Goal: Find specific fact: Find specific fact

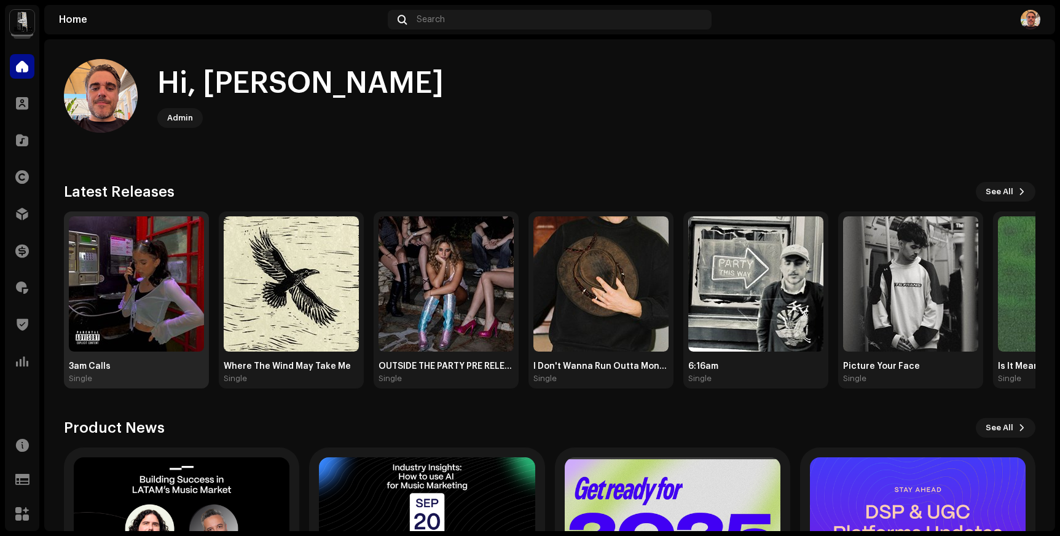
click at [176, 294] on img at bounding box center [136, 283] width 135 height 135
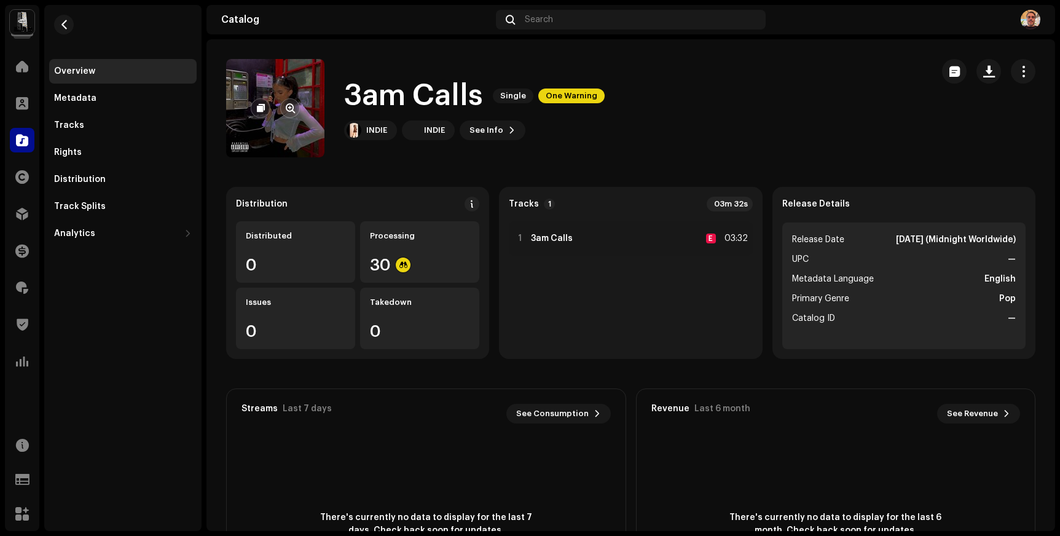
click at [288, 88] on re-a-cover at bounding box center [275, 108] width 98 height 98
click at [288, 111] on span "button" at bounding box center [290, 108] width 9 height 10
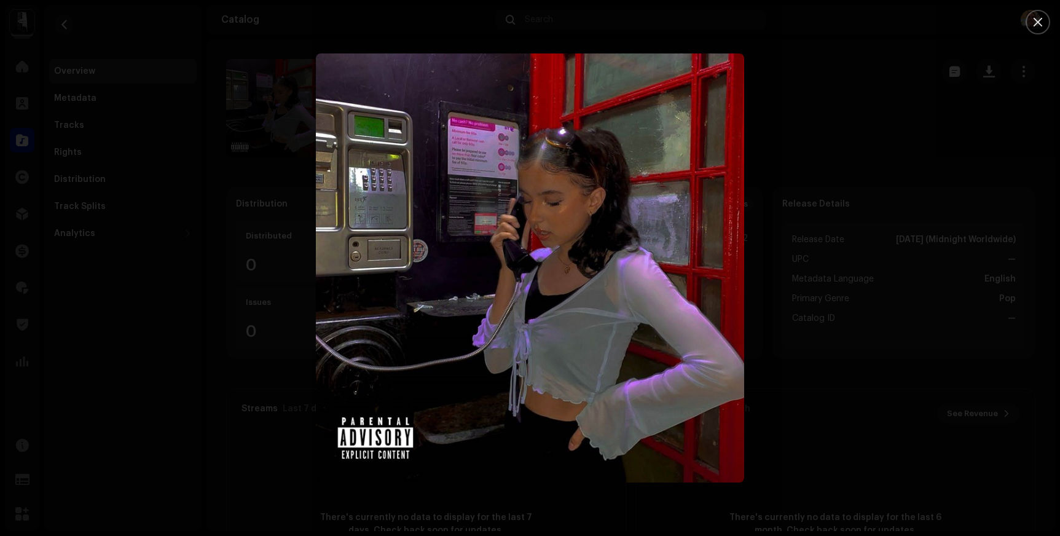
click at [237, 143] on div at bounding box center [530, 268] width 1060 height 536
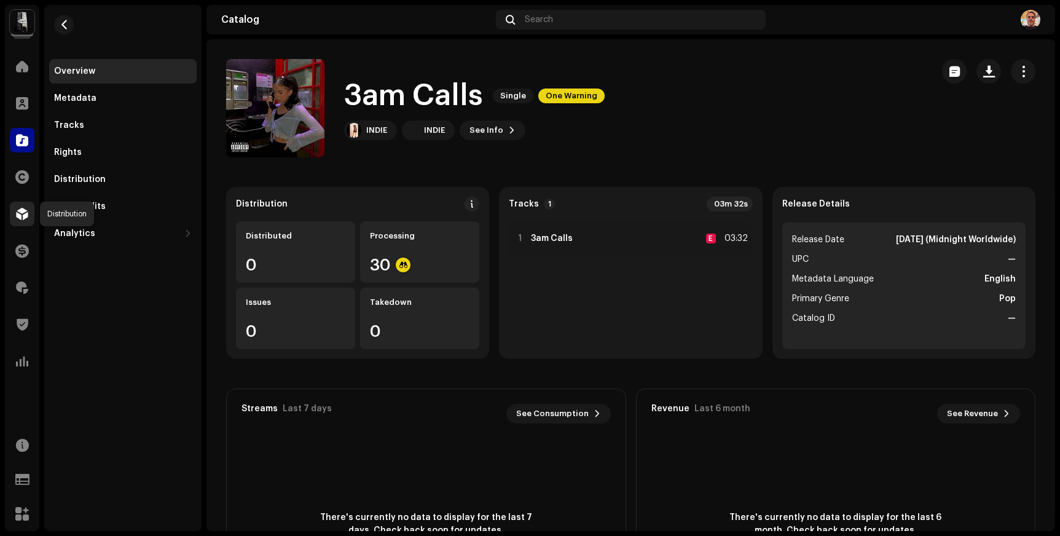
click at [18, 210] on span at bounding box center [22, 214] width 12 height 10
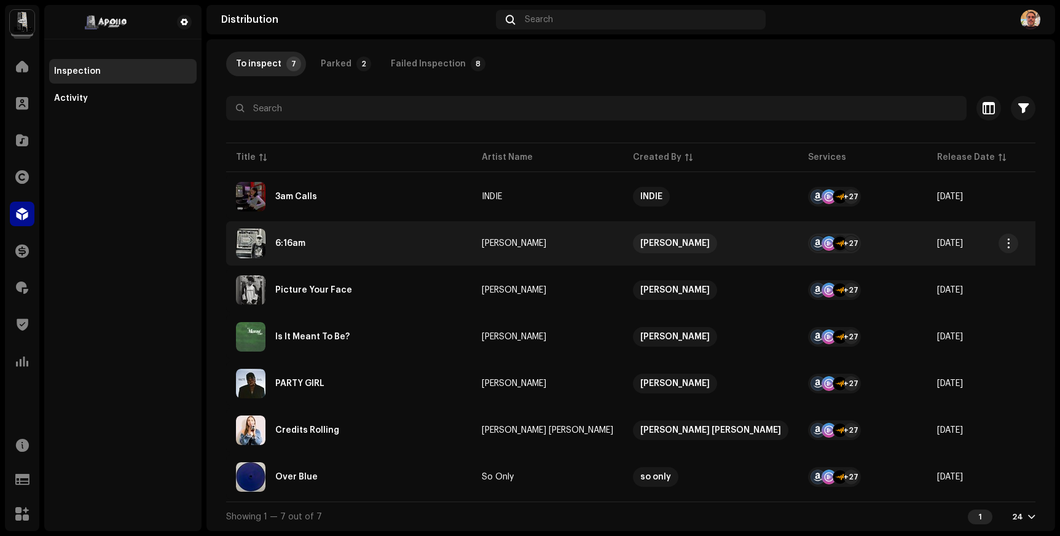
scroll to position [62, 0]
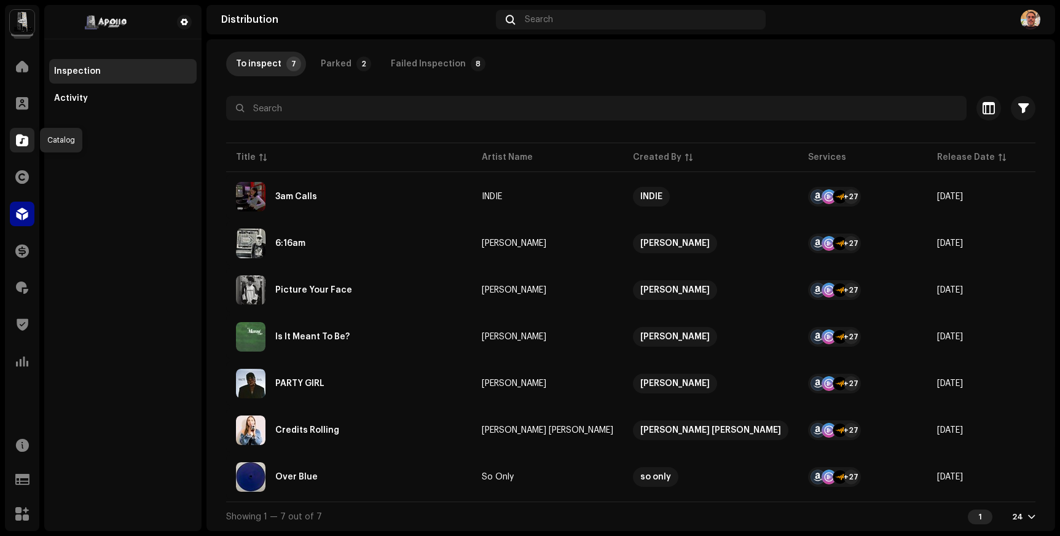
click at [20, 140] on span at bounding box center [22, 140] width 12 height 10
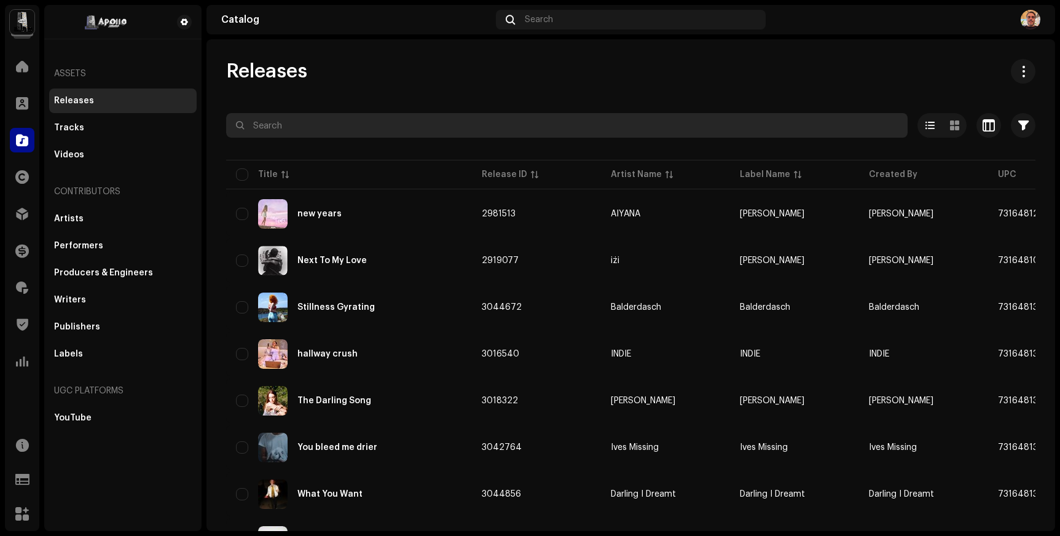
click at [326, 127] on input "text" at bounding box center [567, 125] width 682 height 25
type input "b"
type input "miracle"
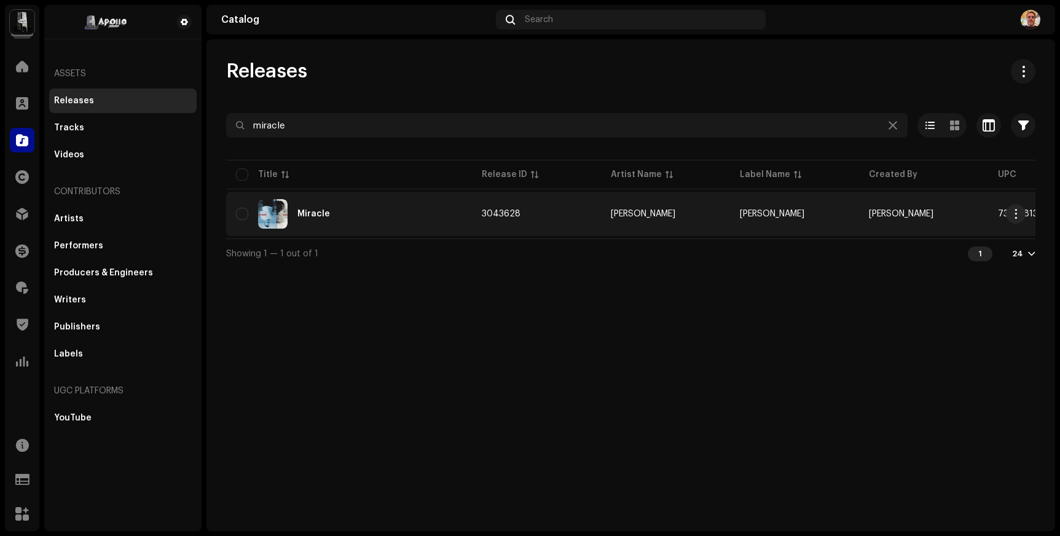
click at [312, 211] on div "Miracle" at bounding box center [314, 214] width 33 height 9
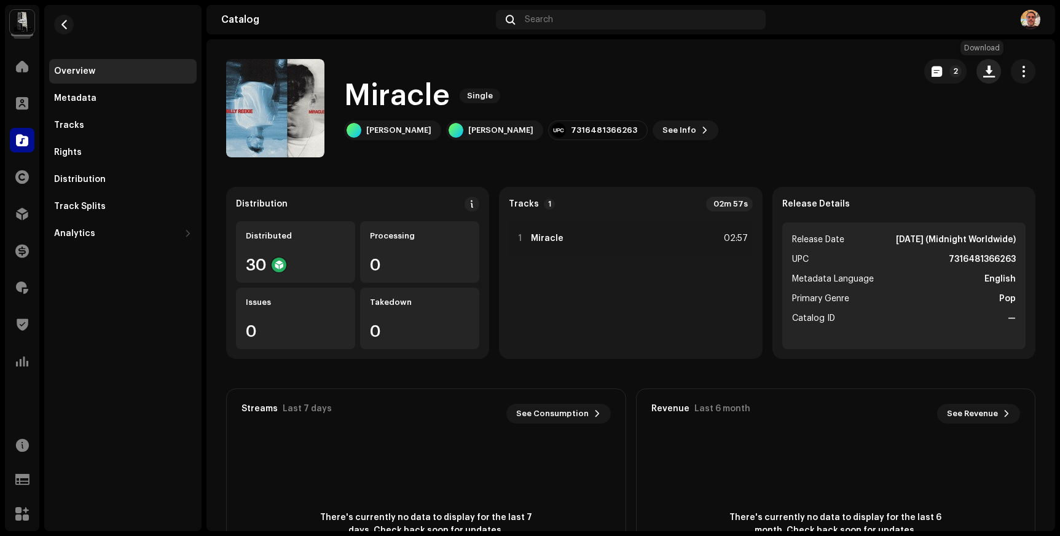
click at [984, 70] on span "button" at bounding box center [990, 71] width 12 height 10
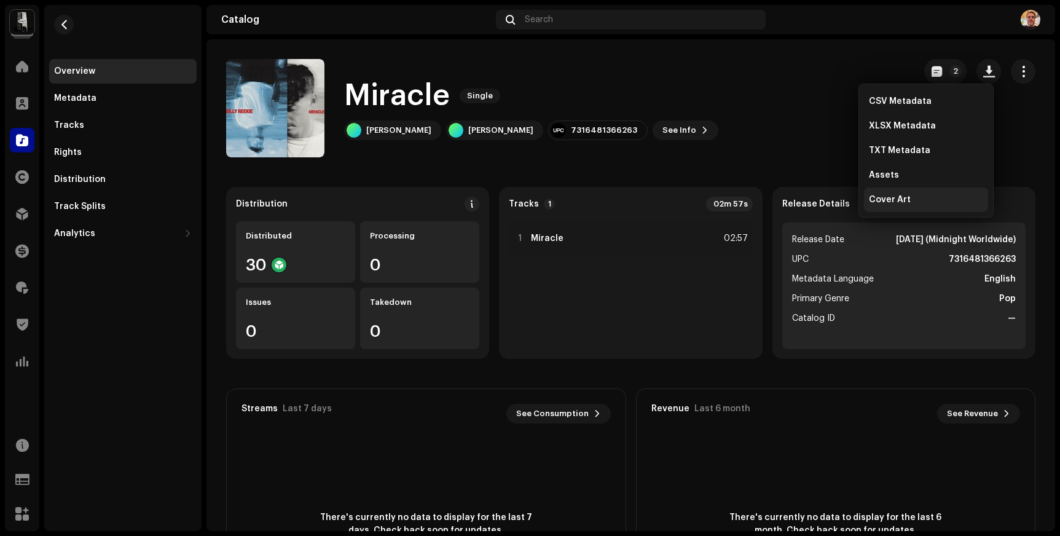
click at [907, 200] on span "Cover Art" at bounding box center [890, 200] width 42 height 10
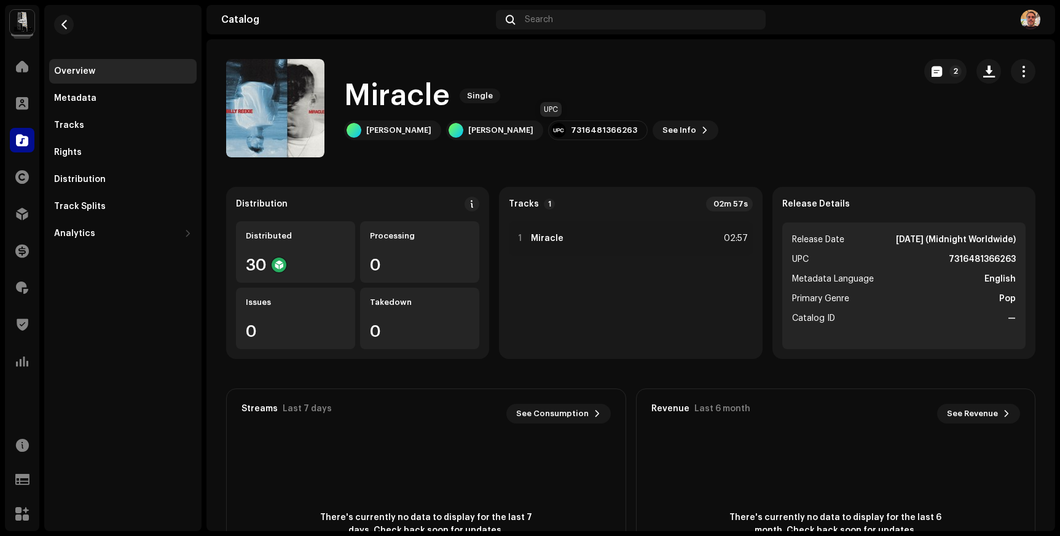
click at [572, 132] on div "7316481366263" at bounding box center [604, 130] width 66 height 10
drag, startPoint x: 587, startPoint y: 130, endPoint x: 529, endPoint y: 128, distance: 58.4
click at [571, 128] on div "7316481366263" at bounding box center [604, 130] width 66 height 10
copy div "7316481366263"
click at [22, 61] on span at bounding box center [22, 66] width 12 height 10
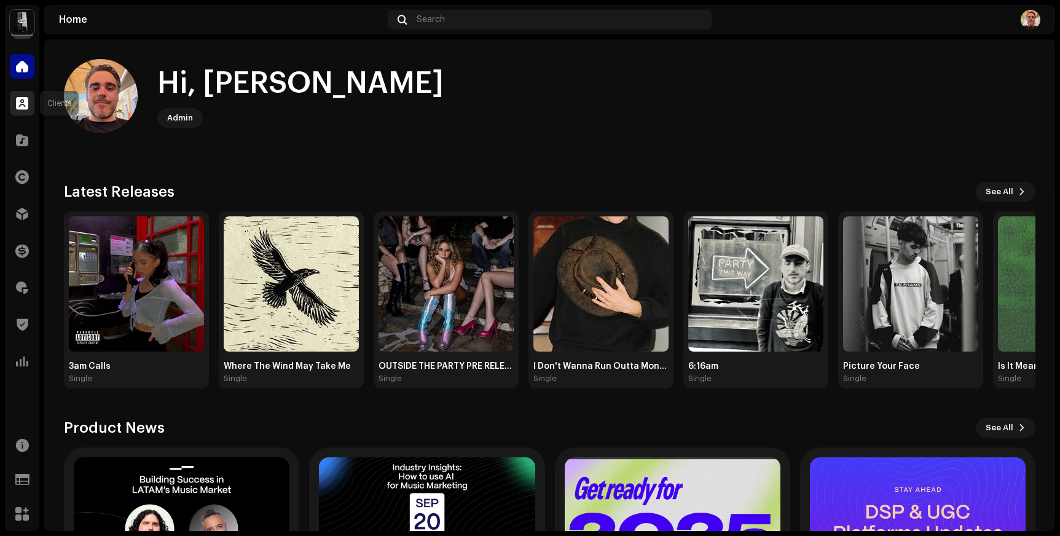
click at [18, 109] on div at bounding box center [22, 103] width 25 height 25
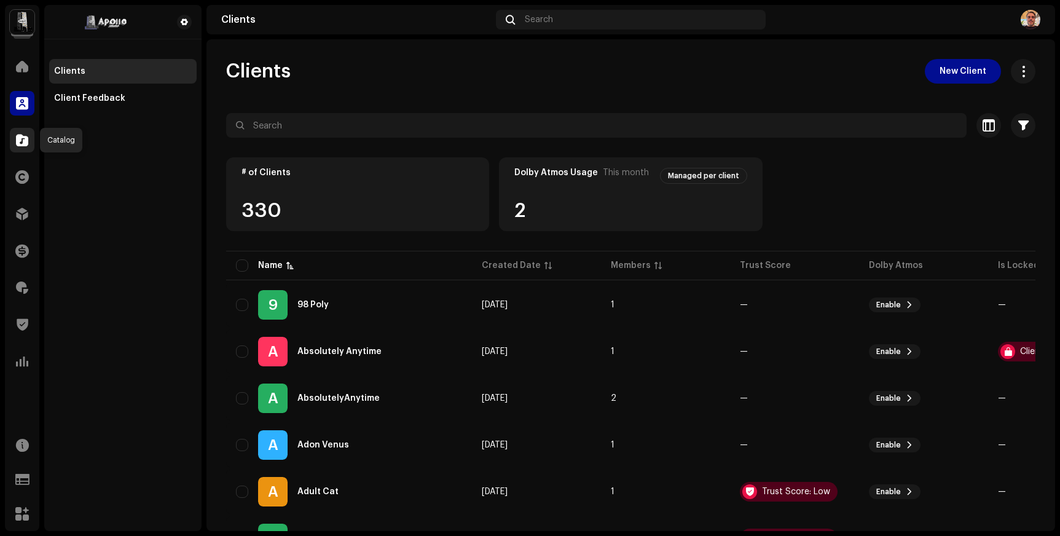
click at [25, 151] on div at bounding box center [22, 140] width 25 height 25
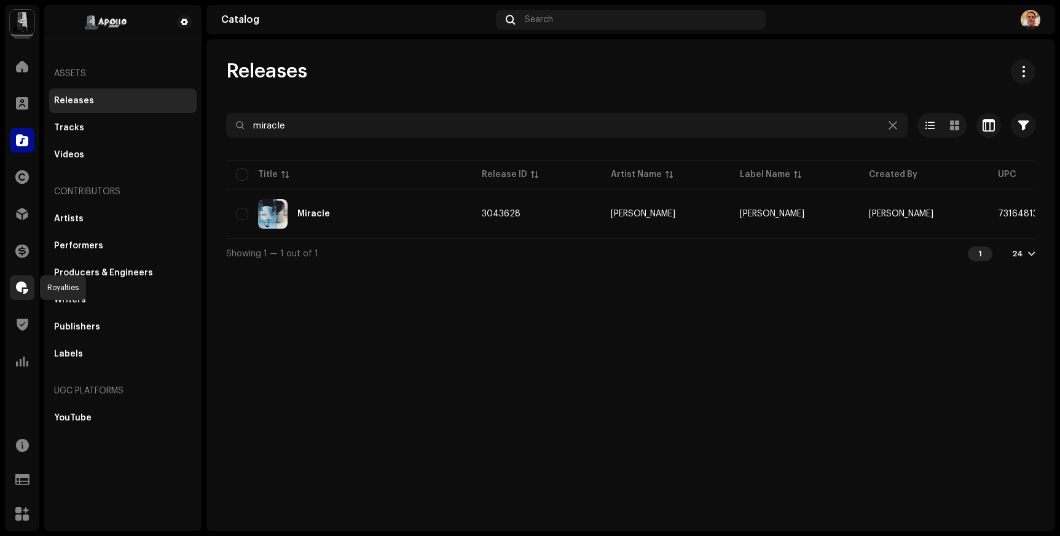
click at [24, 291] on span at bounding box center [22, 288] width 12 height 10
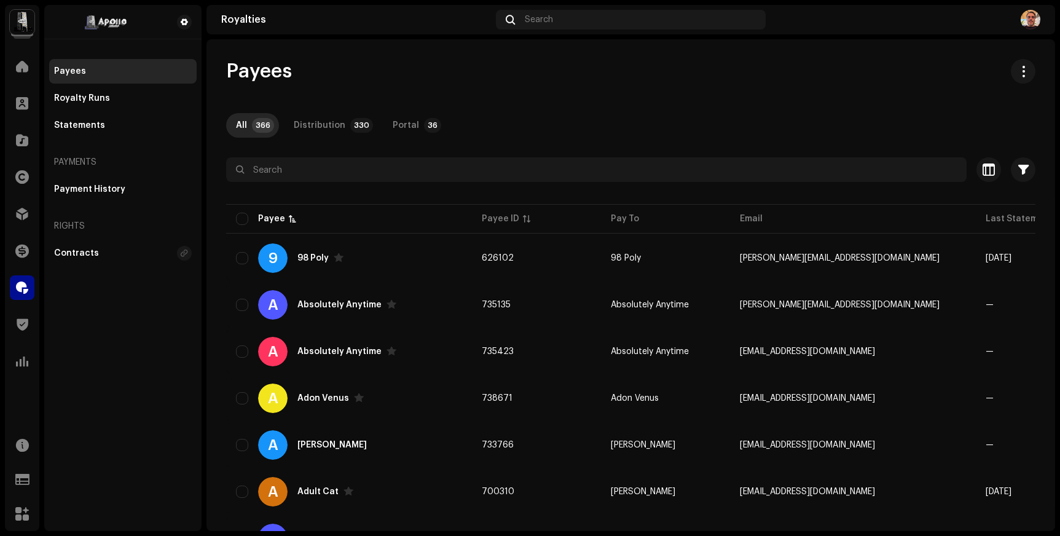
click at [9, 211] on div "Distribution" at bounding box center [22, 214] width 34 height 34
